Goal: Find specific page/section: Find specific page/section

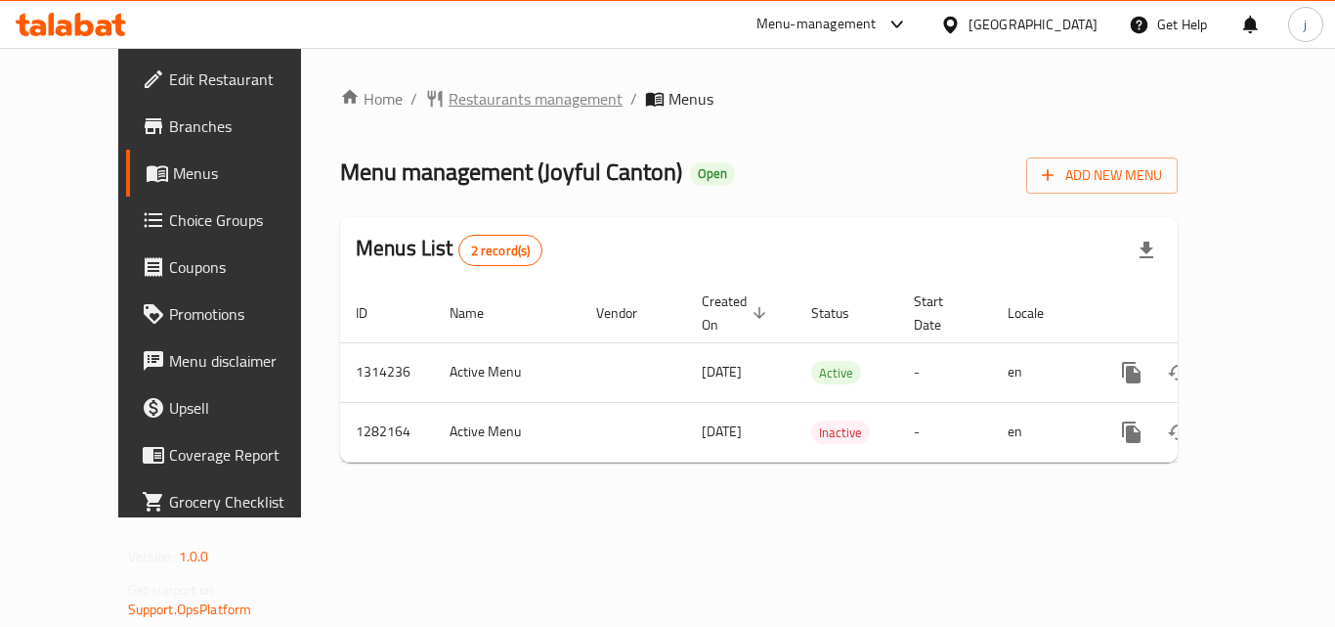
click at [449, 108] on span "Restaurants management" at bounding box center [536, 98] width 174 height 23
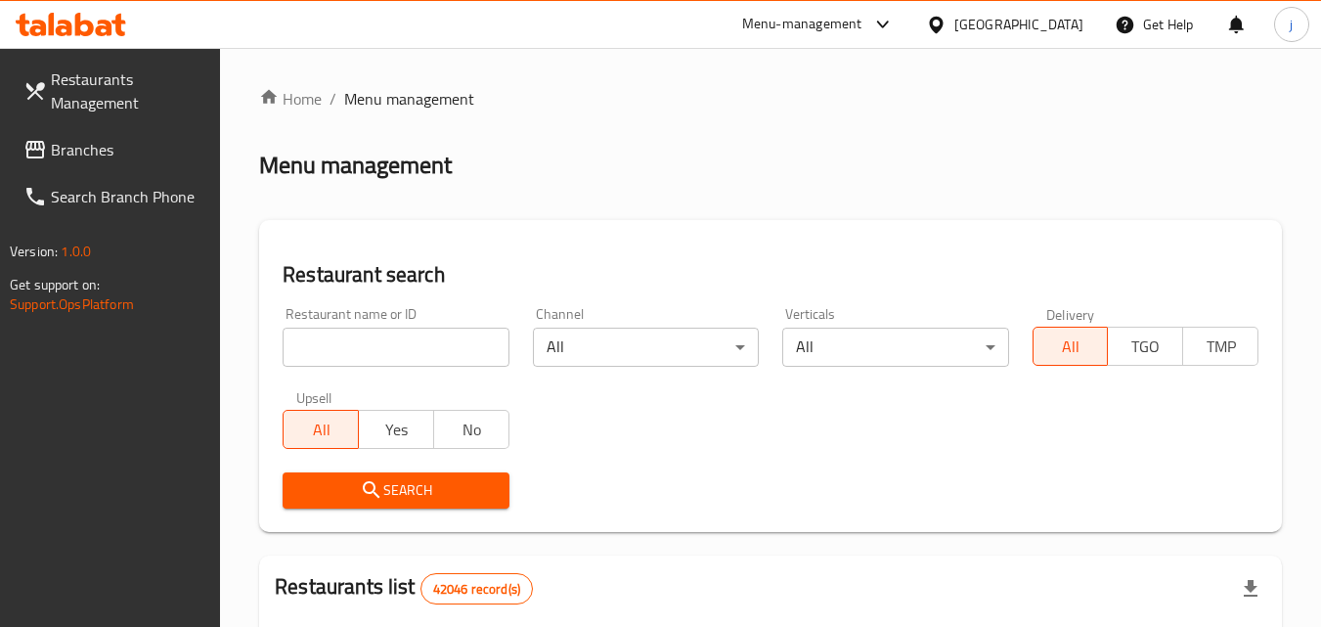
click at [412, 338] on input "search" at bounding box center [396, 346] width 226 height 39
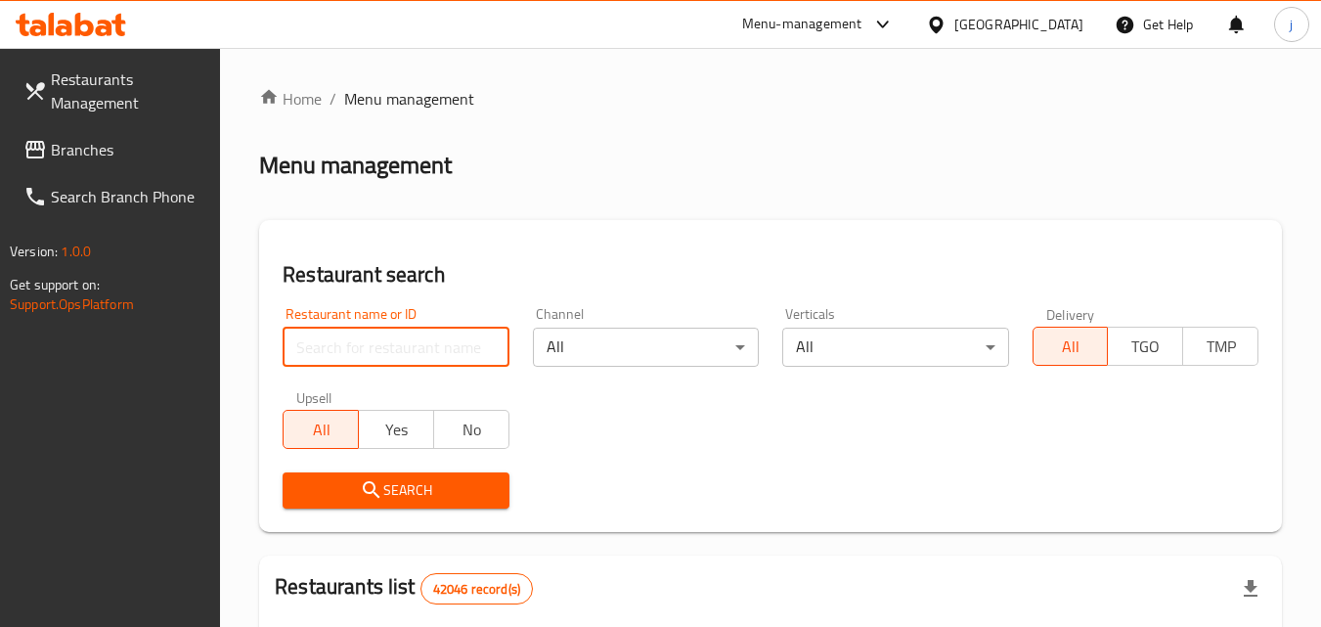
paste input "694698"
type input "694698"
click button "Search" at bounding box center [396, 490] width 226 height 36
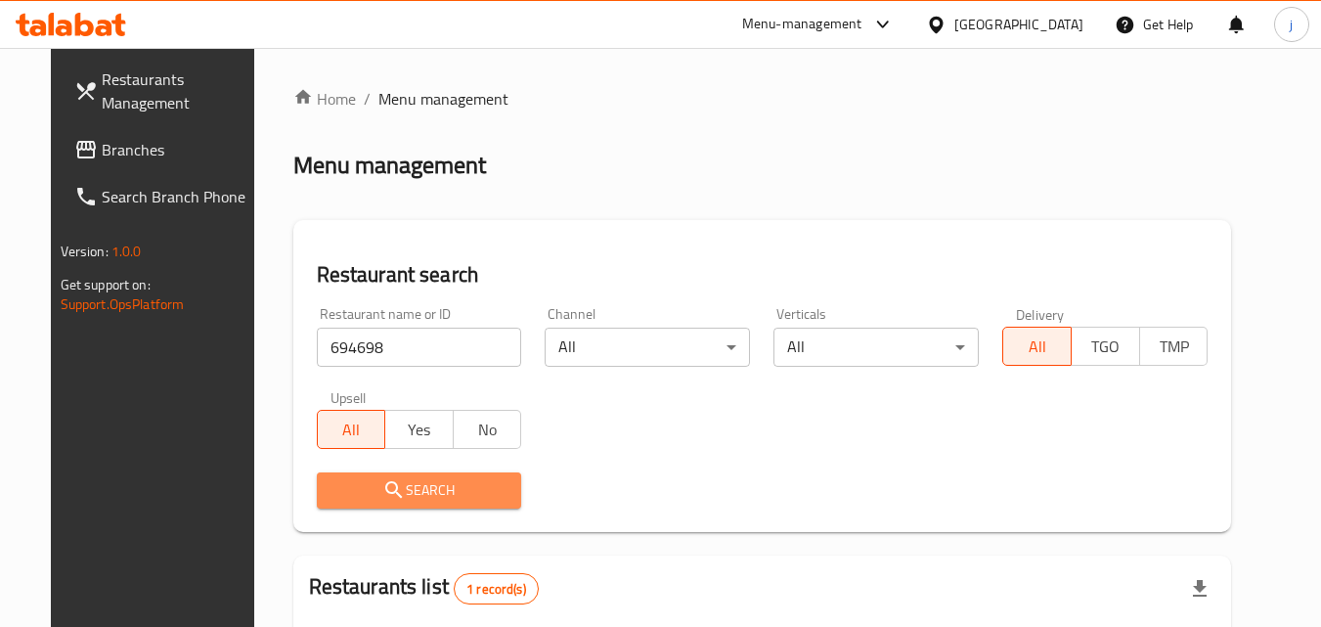
click at [444, 483] on span "Search" at bounding box center [419, 490] width 174 height 24
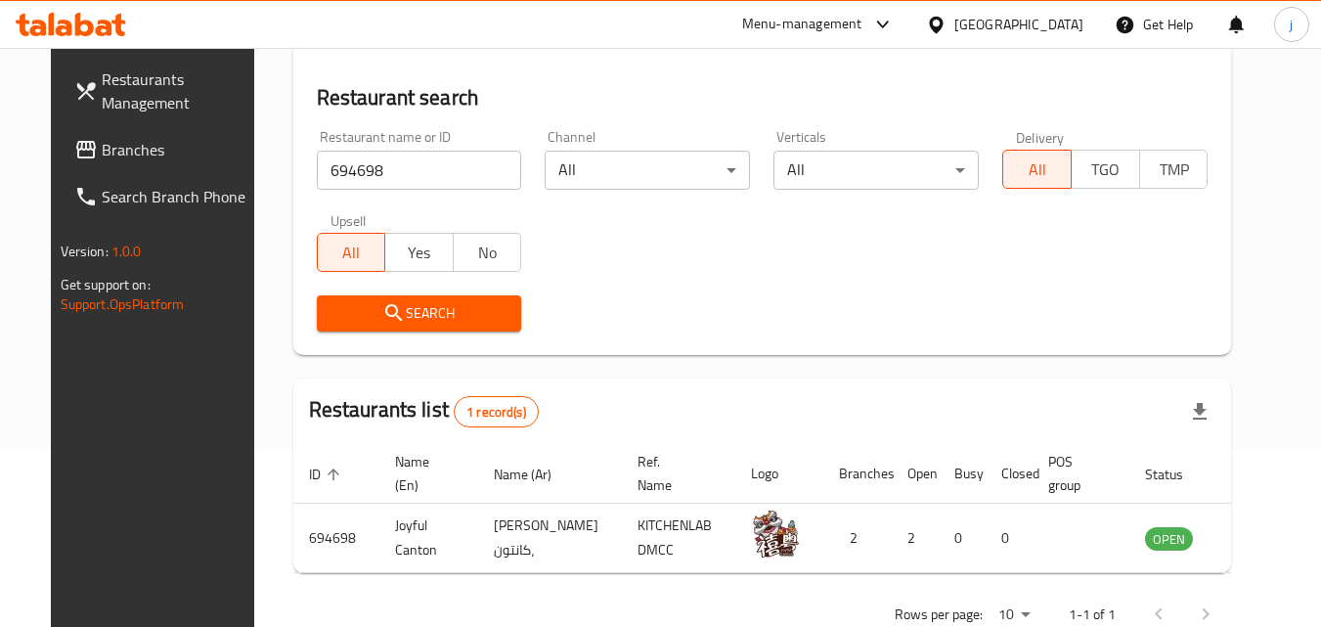
scroll to position [196, 0]
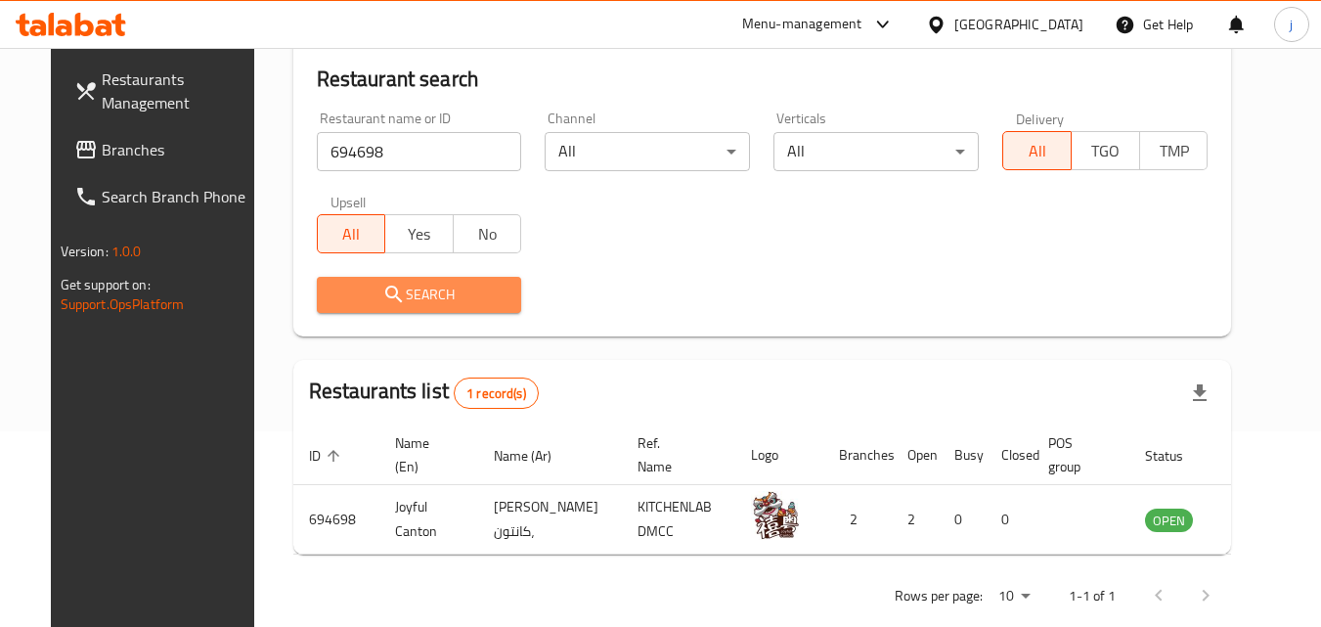
click at [400, 297] on span "Search" at bounding box center [419, 295] width 174 height 24
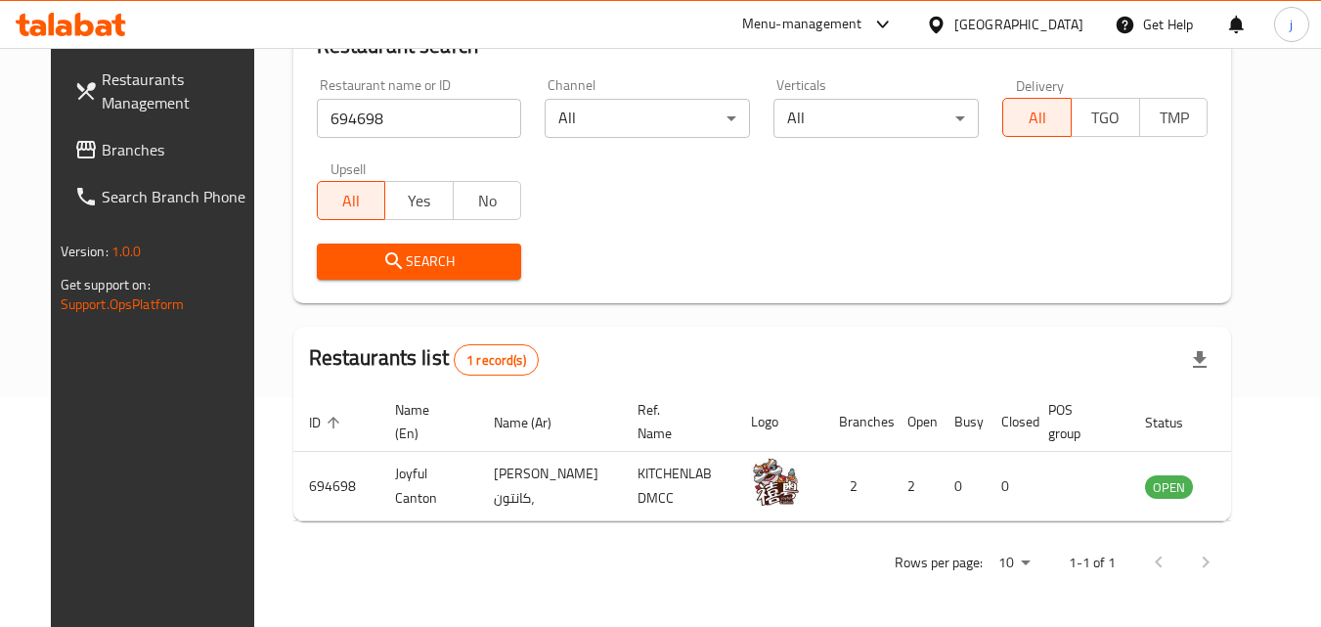
click at [1056, 19] on div "[GEOGRAPHIC_DATA]" at bounding box center [1018, 25] width 129 height 22
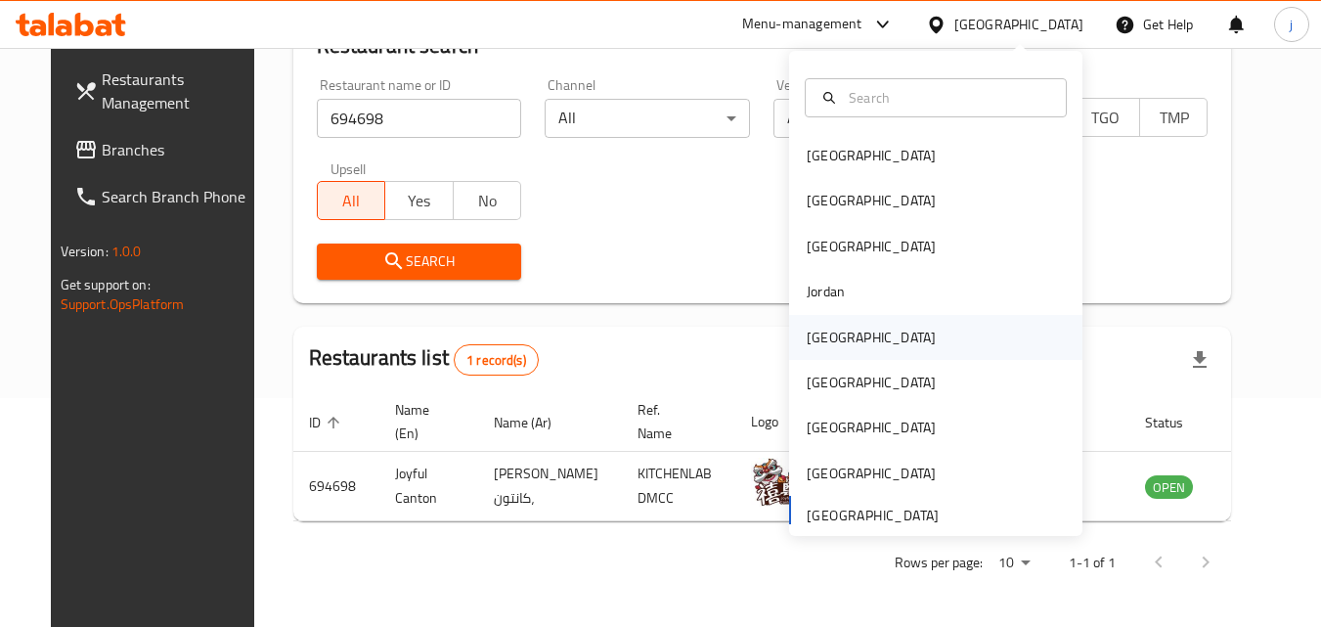
click at [852, 324] on div "[GEOGRAPHIC_DATA]" at bounding box center [935, 337] width 293 height 45
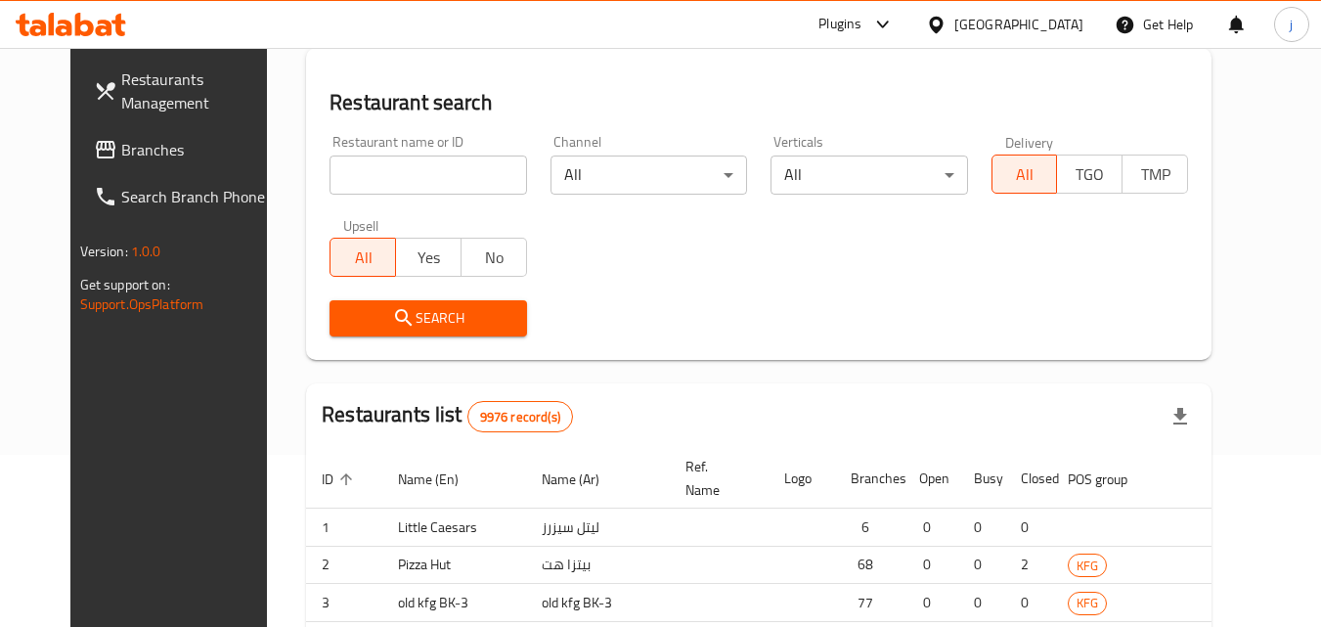
scroll to position [229, 0]
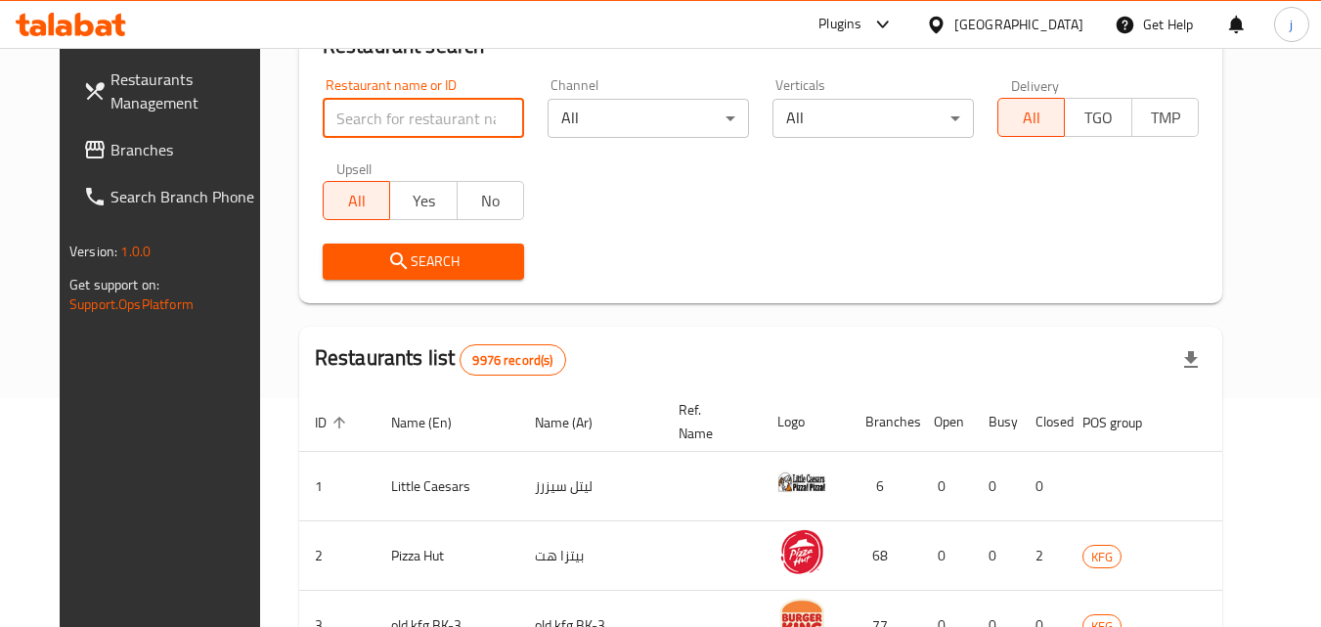
click at [440, 113] on input "search" at bounding box center [423, 118] width 201 height 39
paste input "691220"
click button "Search" at bounding box center [423, 261] width 201 height 36
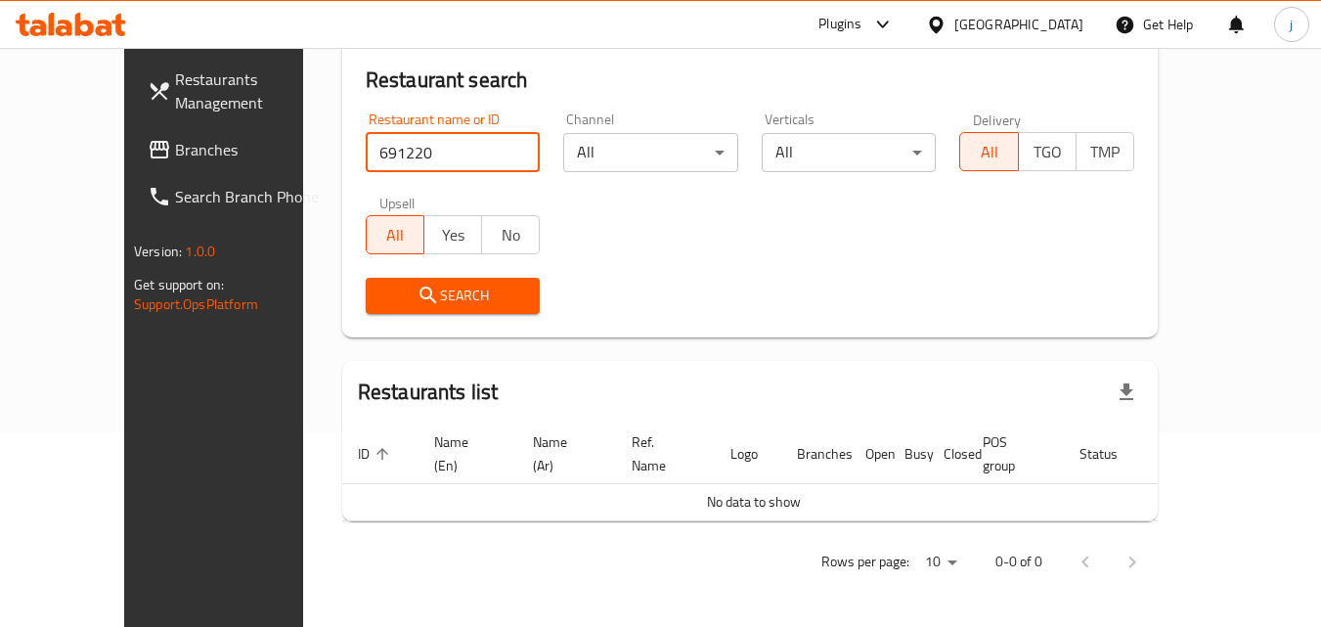
scroll to position [172, 0]
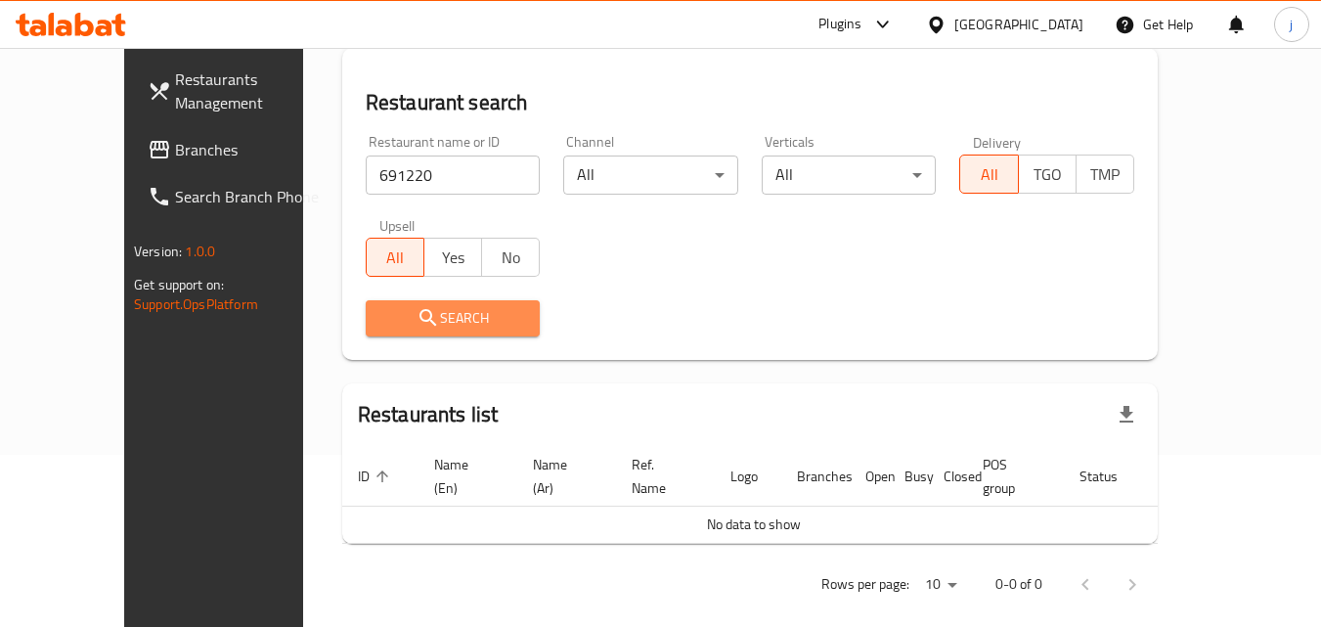
click at [418, 310] on span "Search" at bounding box center [453, 318] width 144 height 24
click at [368, 189] on input "691220" at bounding box center [453, 174] width 175 height 39
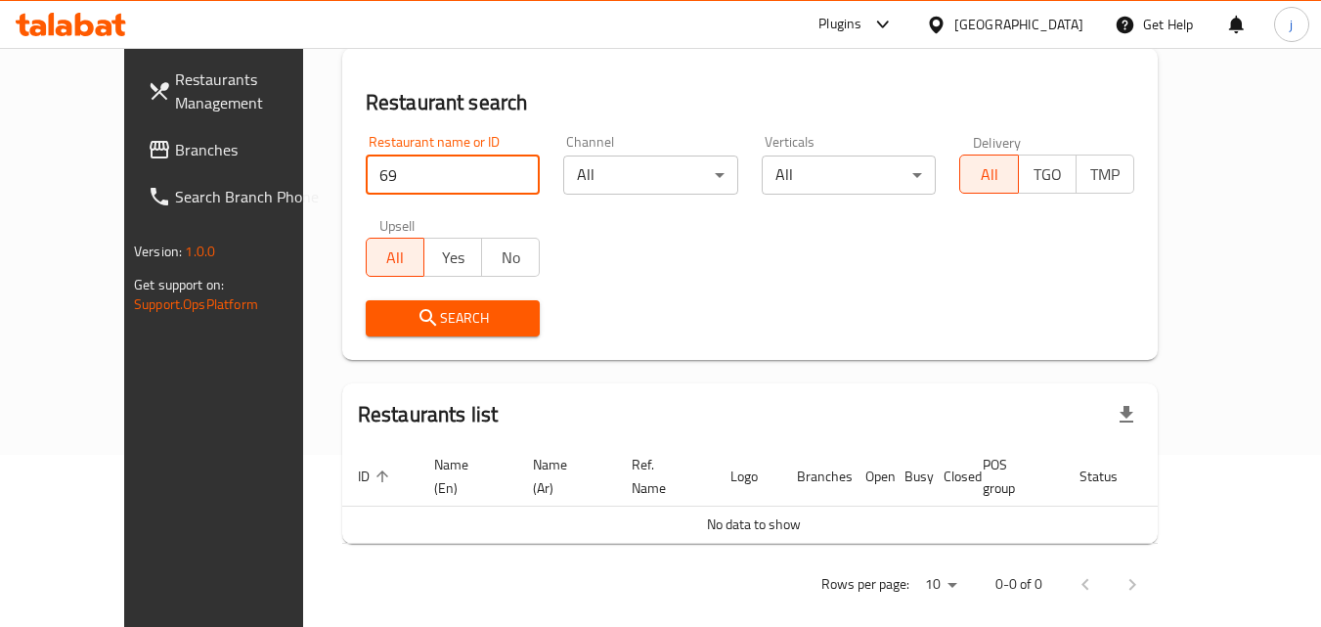
type input "6"
click at [175, 153] on span "Branches" at bounding box center [252, 149] width 154 height 23
